Goal: Task Accomplishment & Management: Manage account settings

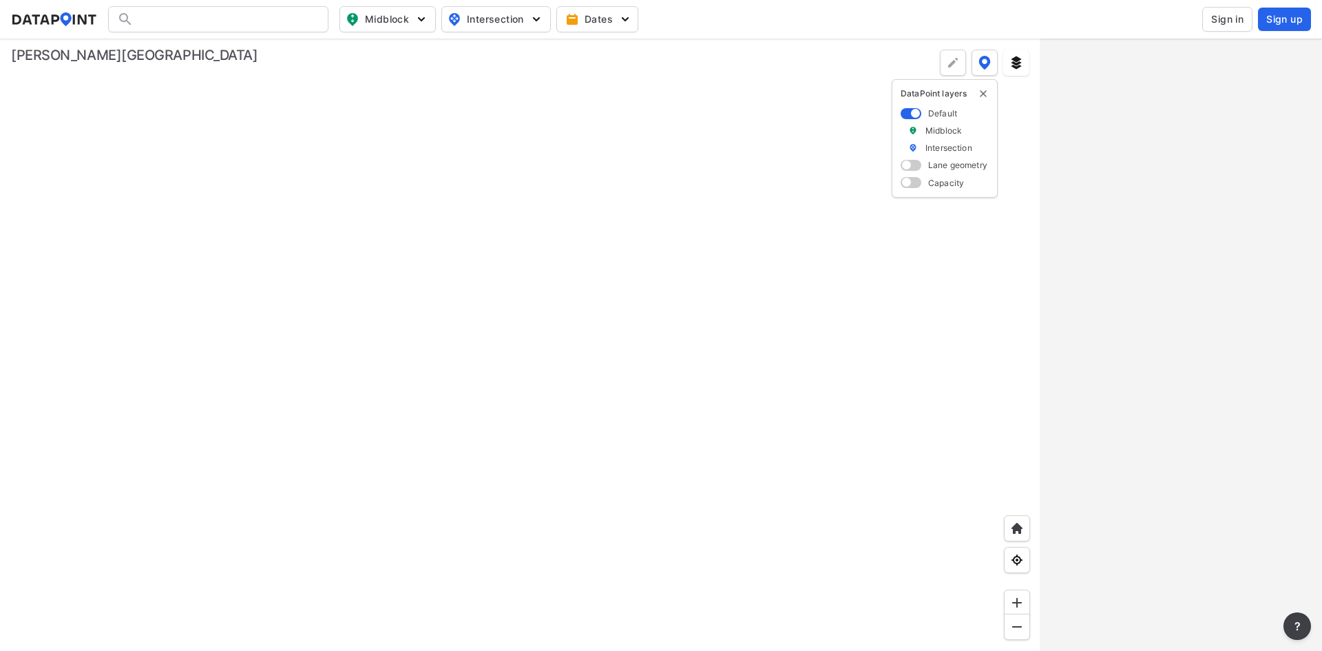
click at [1219, 9] on button "Sign in" at bounding box center [1228, 19] width 50 height 25
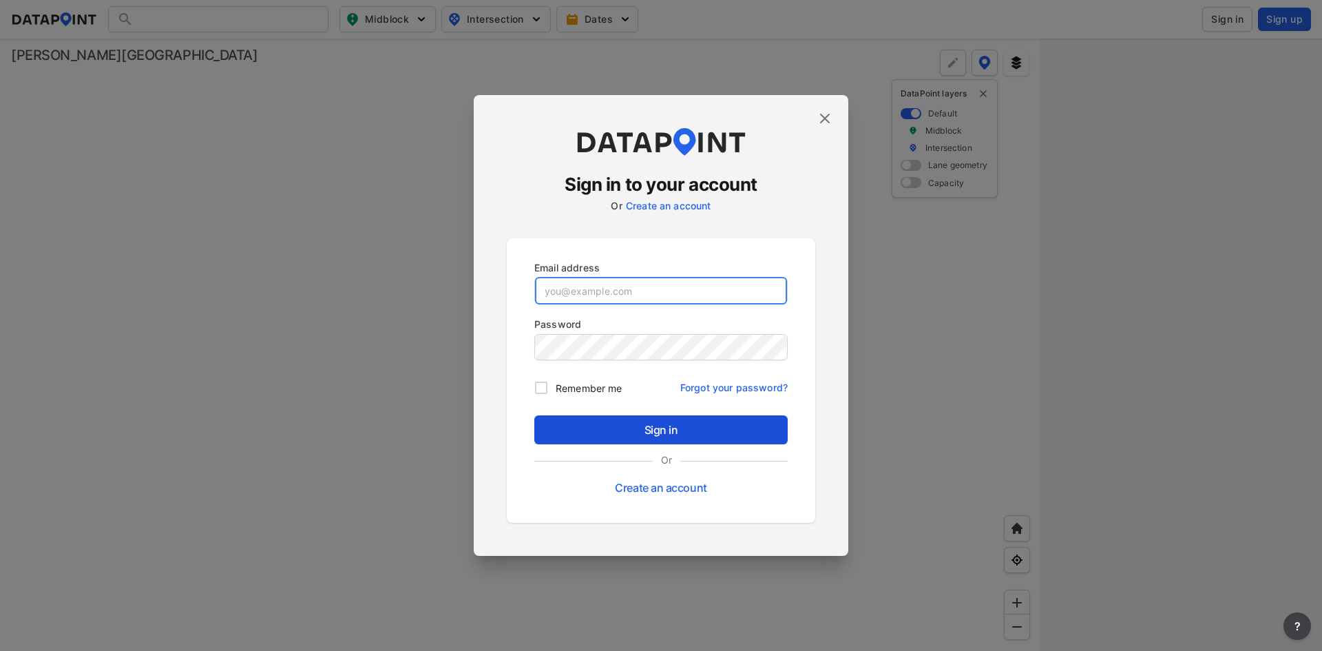
type input "[EMAIL_ADDRESS][DOMAIN_NAME]"
click at [647, 424] on span "Sign in" at bounding box center [660, 429] width 231 height 17
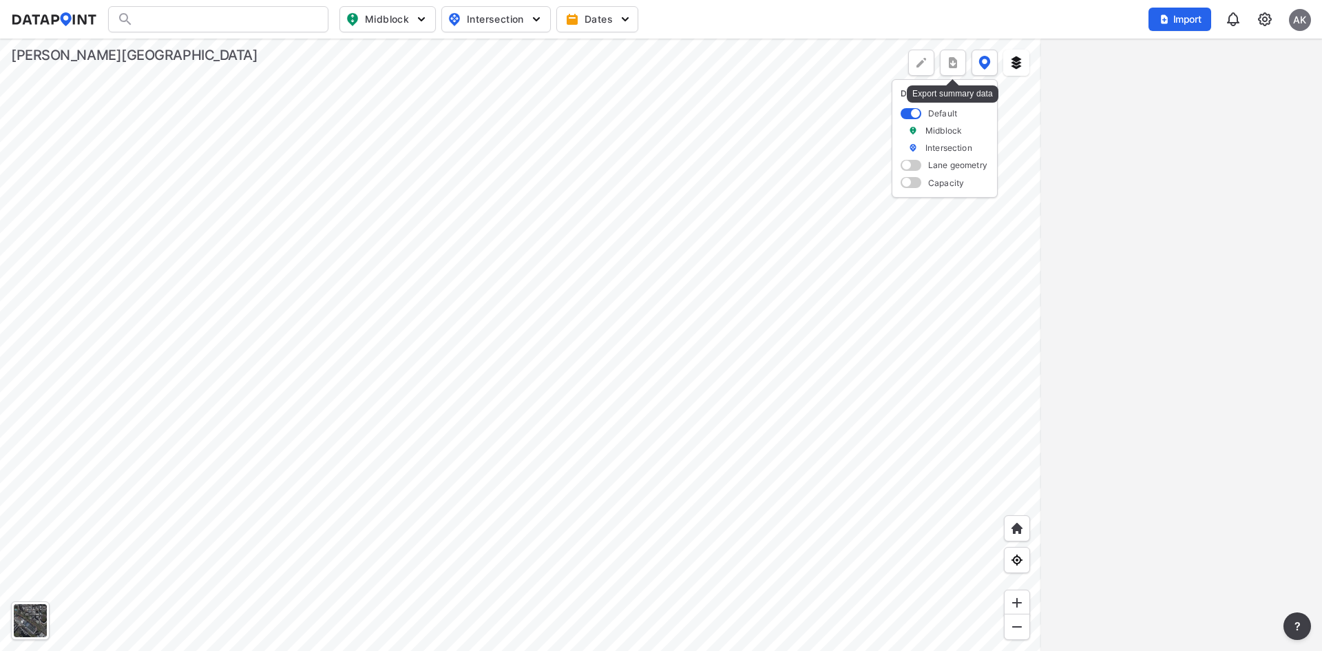
click at [951, 64] on img "more" at bounding box center [953, 63] width 14 height 14
